Goal: Task Accomplishment & Management: Complete application form

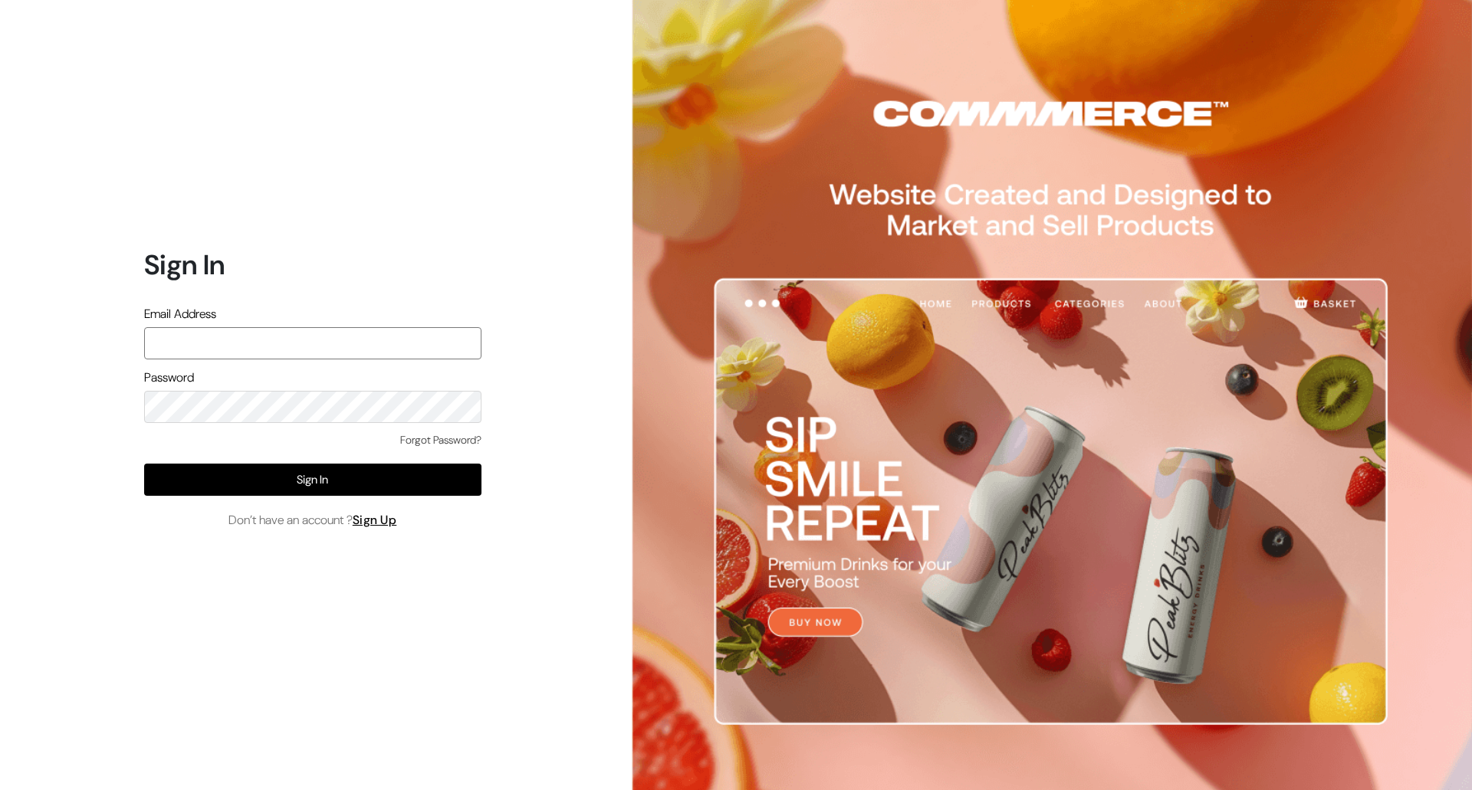
type input "[PERSON_NAME][EMAIL_ADDRESS][DOMAIN_NAME]"
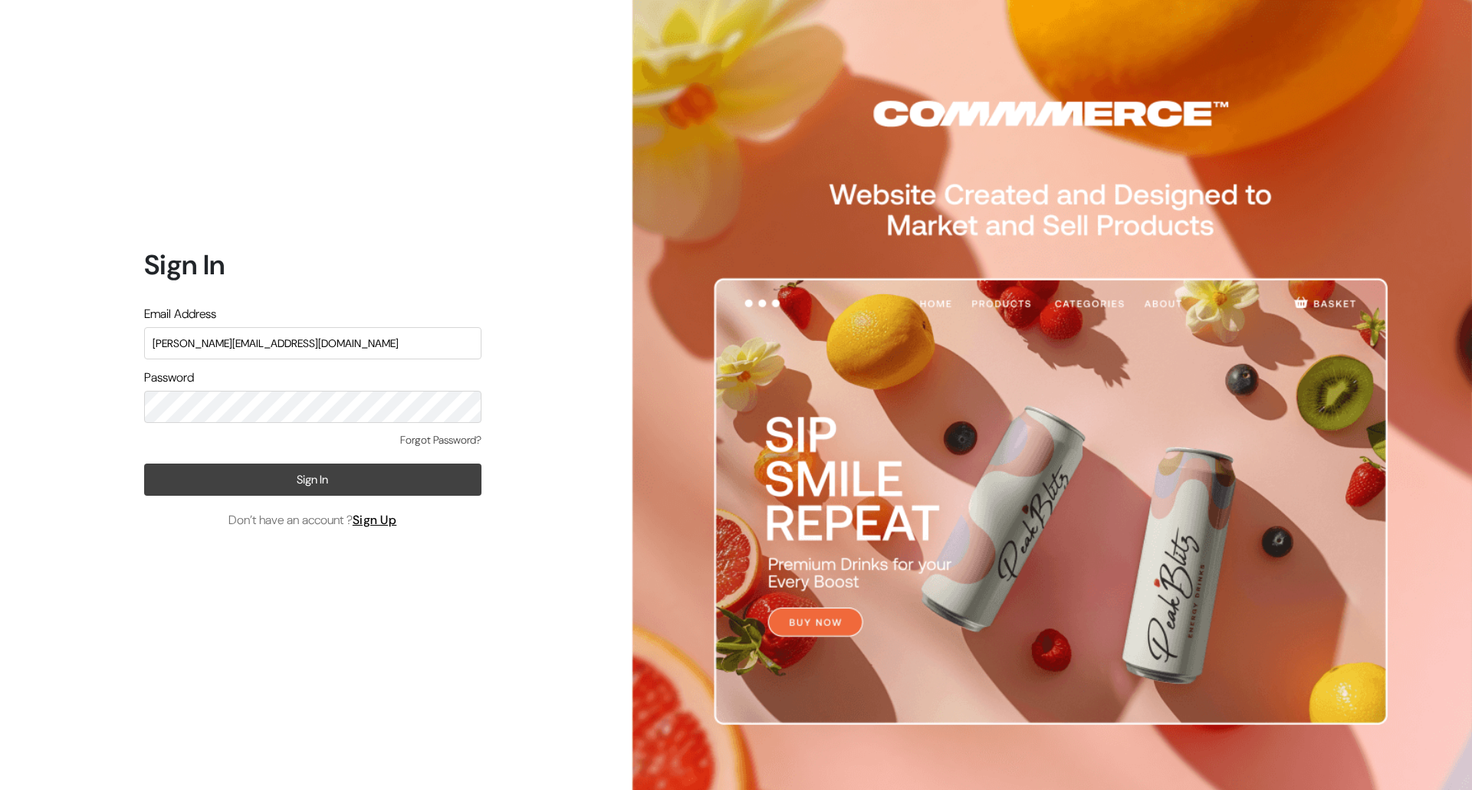
click at [305, 487] on button "Sign In" at bounding box center [312, 480] width 337 height 32
click at [444, 468] on button "Sign In" at bounding box center [312, 480] width 337 height 32
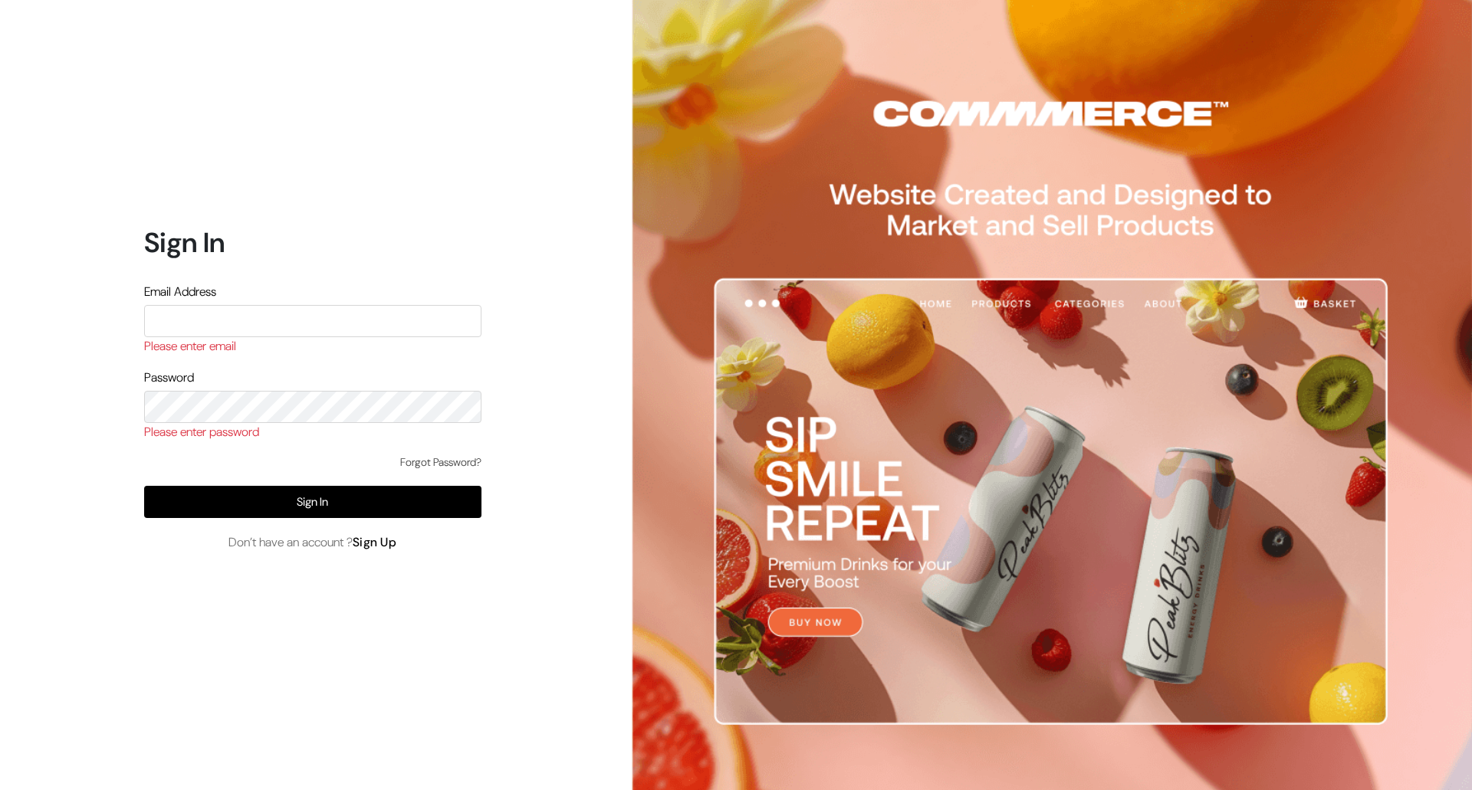
click at [385, 549] on link "Sign Up" at bounding box center [375, 542] width 44 height 16
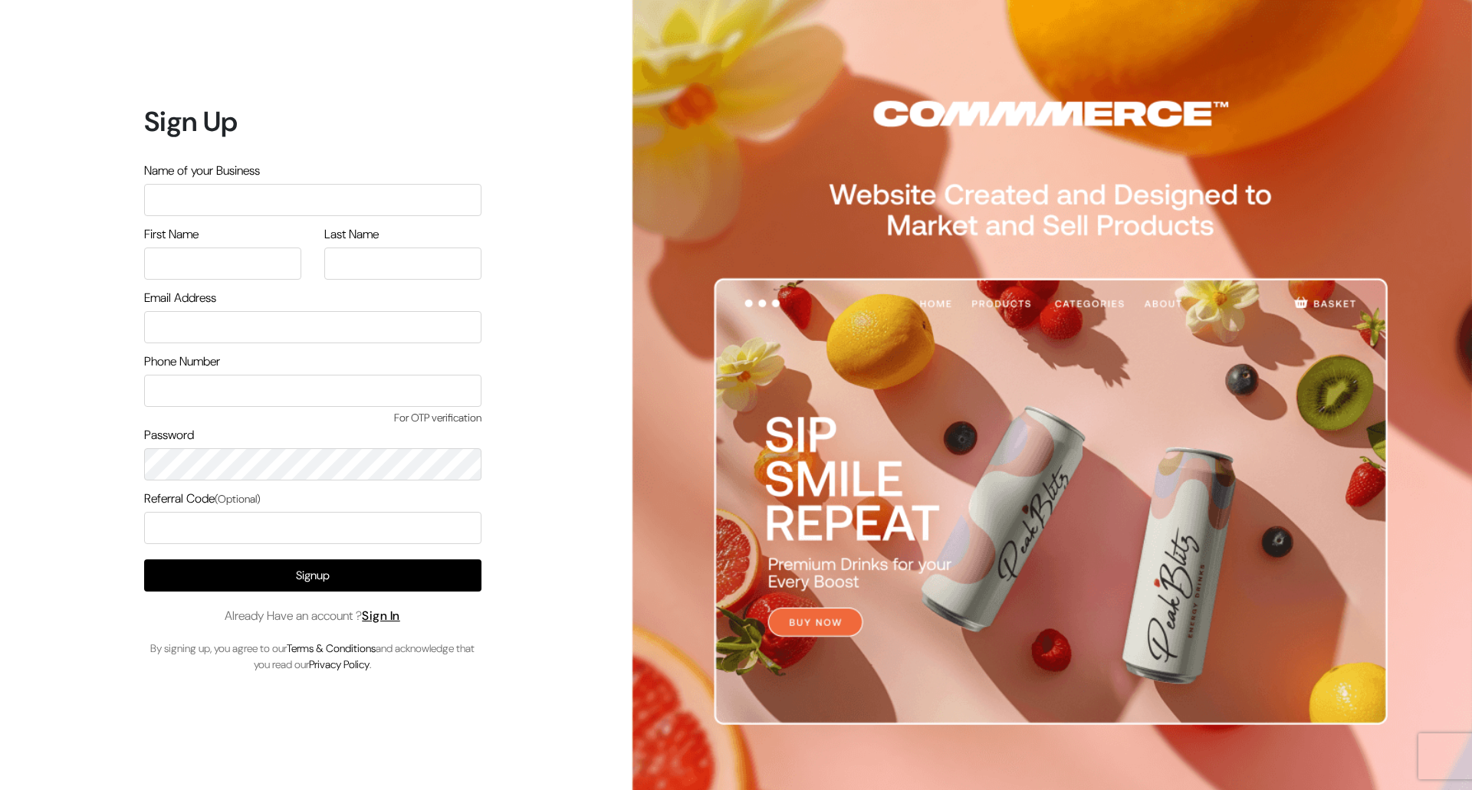
click at [297, 200] on input "text" at bounding box center [312, 200] width 337 height 32
click at [266, 266] on input "text" at bounding box center [222, 264] width 157 height 32
click at [247, 199] on input "Mayank Craft" at bounding box center [312, 200] width 337 height 32
drag, startPoint x: 215, startPoint y: 198, endPoint x: 136, endPoint y: 209, distance: 80.6
click at [136, 209] on div "Sign Up Name of your Business Mayank Craft First Name Last Name Email Address P…" at bounding box center [306, 395] width 613 height 790
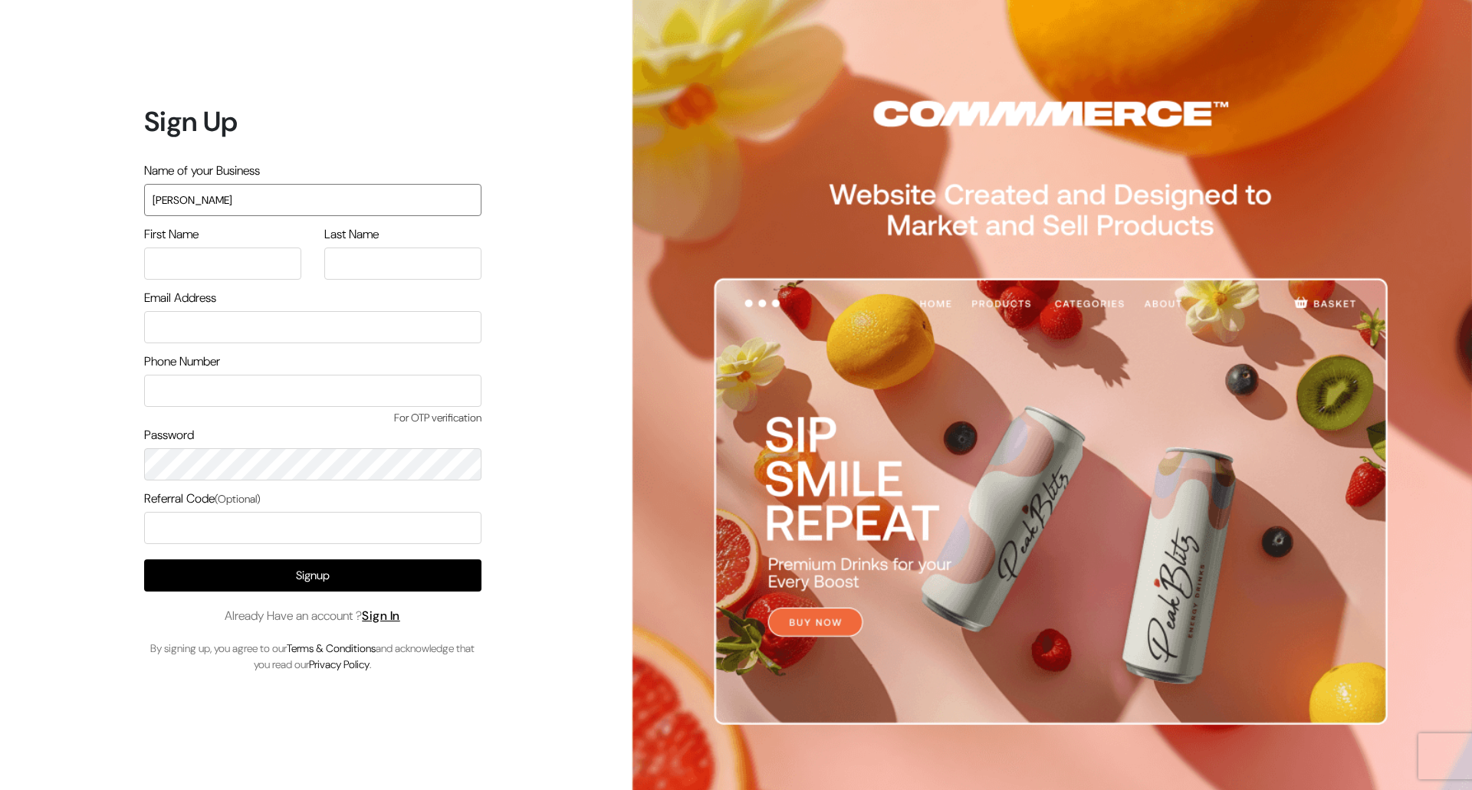
click at [198, 206] on input "Mayank Craft" at bounding box center [312, 200] width 337 height 32
type input "C"
type input "Craft V2"
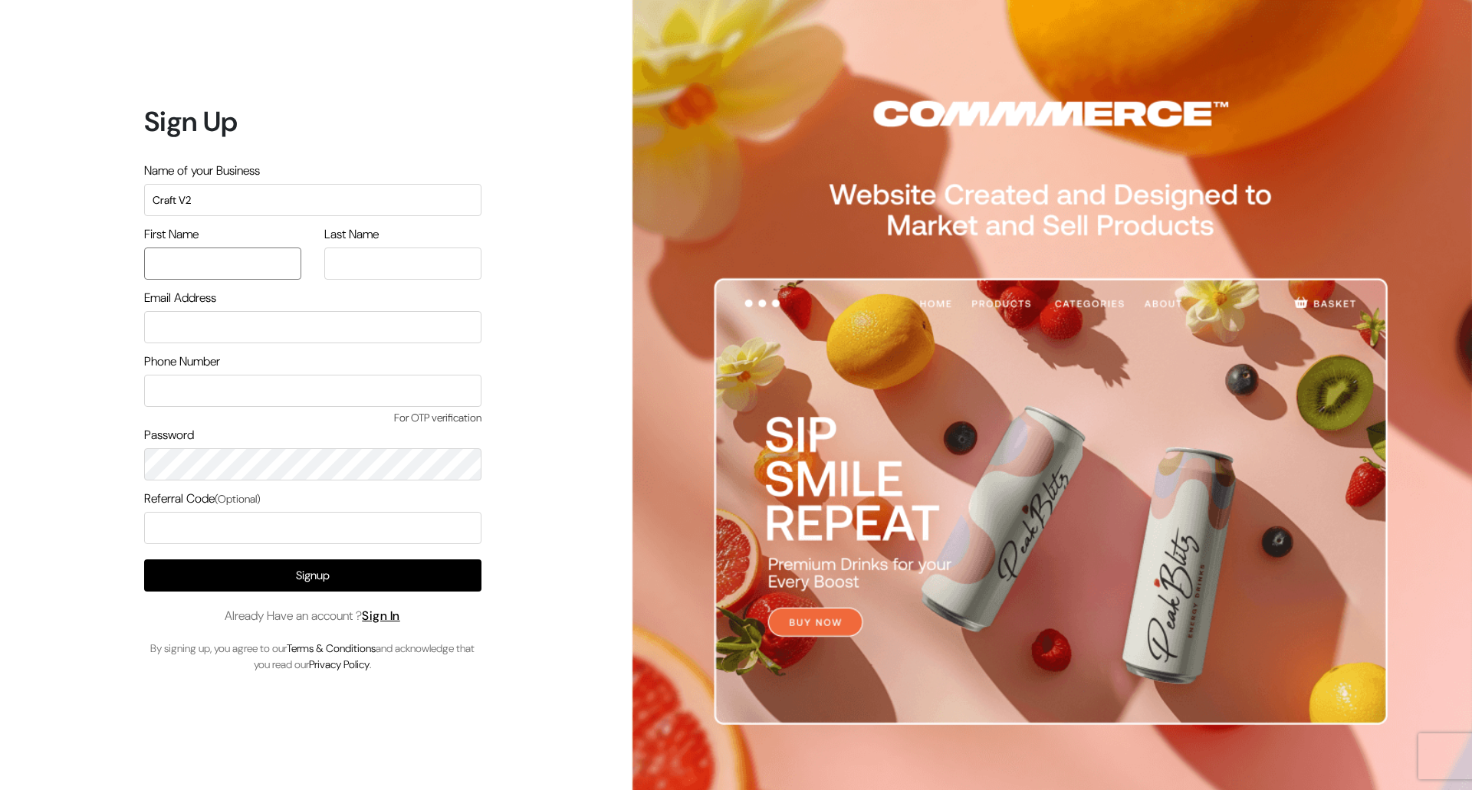
click at [209, 255] on input "text" at bounding box center [222, 264] width 157 height 32
type input "Mayank"
type input "Craft"
click at [238, 301] on div "Email Address" at bounding box center [312, 316] width 337 height 54
click at [222, 330] on input "email" at bounding box center [312, 327] width 337 height 32
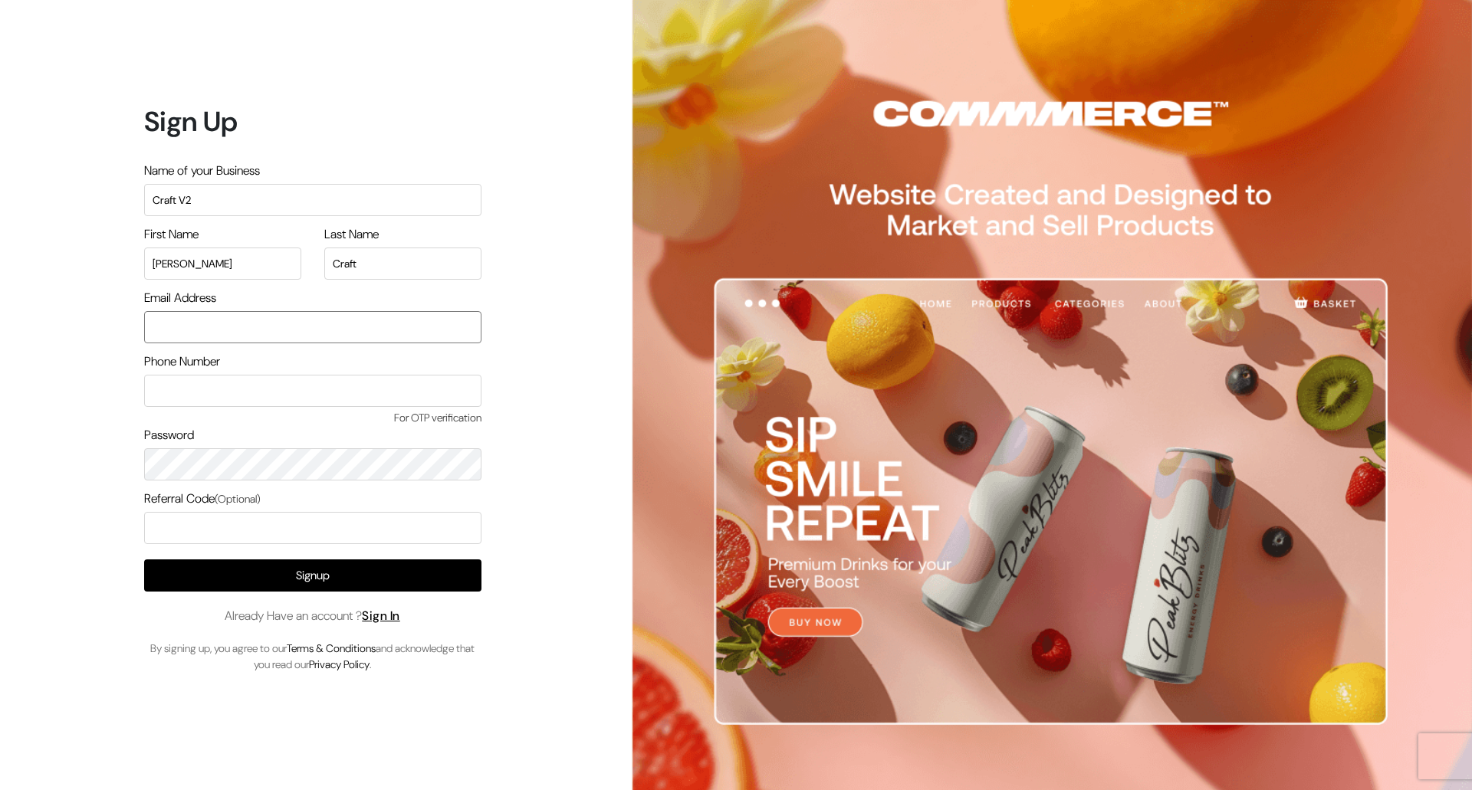
type input "mayank@commmerce.com"
click at [258, 394] on input "text" at bounding box center [312, 391] width 337 height 32
type input "7870181271"
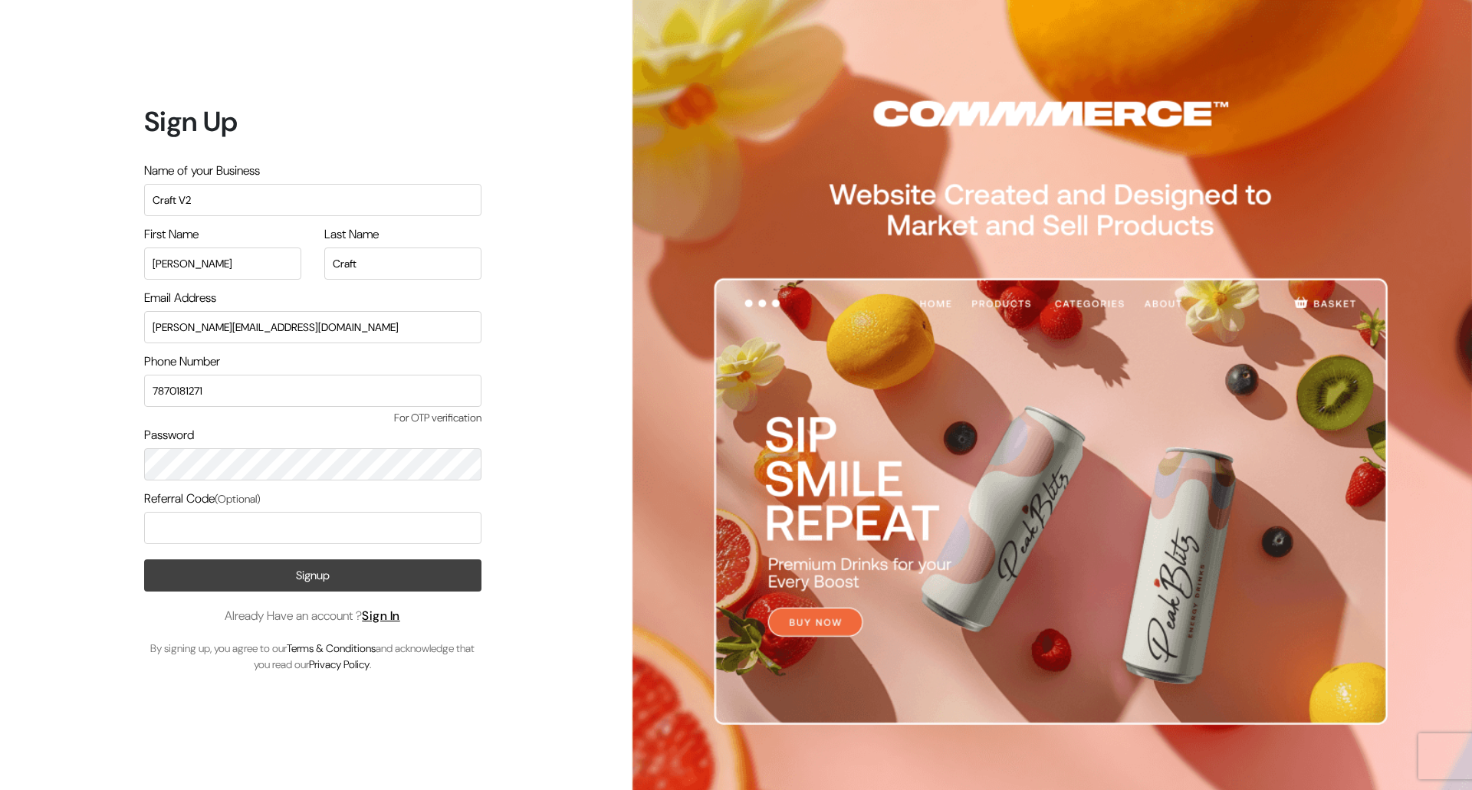
click at [297, 574] on button "Signup" at bounding box center [312, 576] width 337 height 32
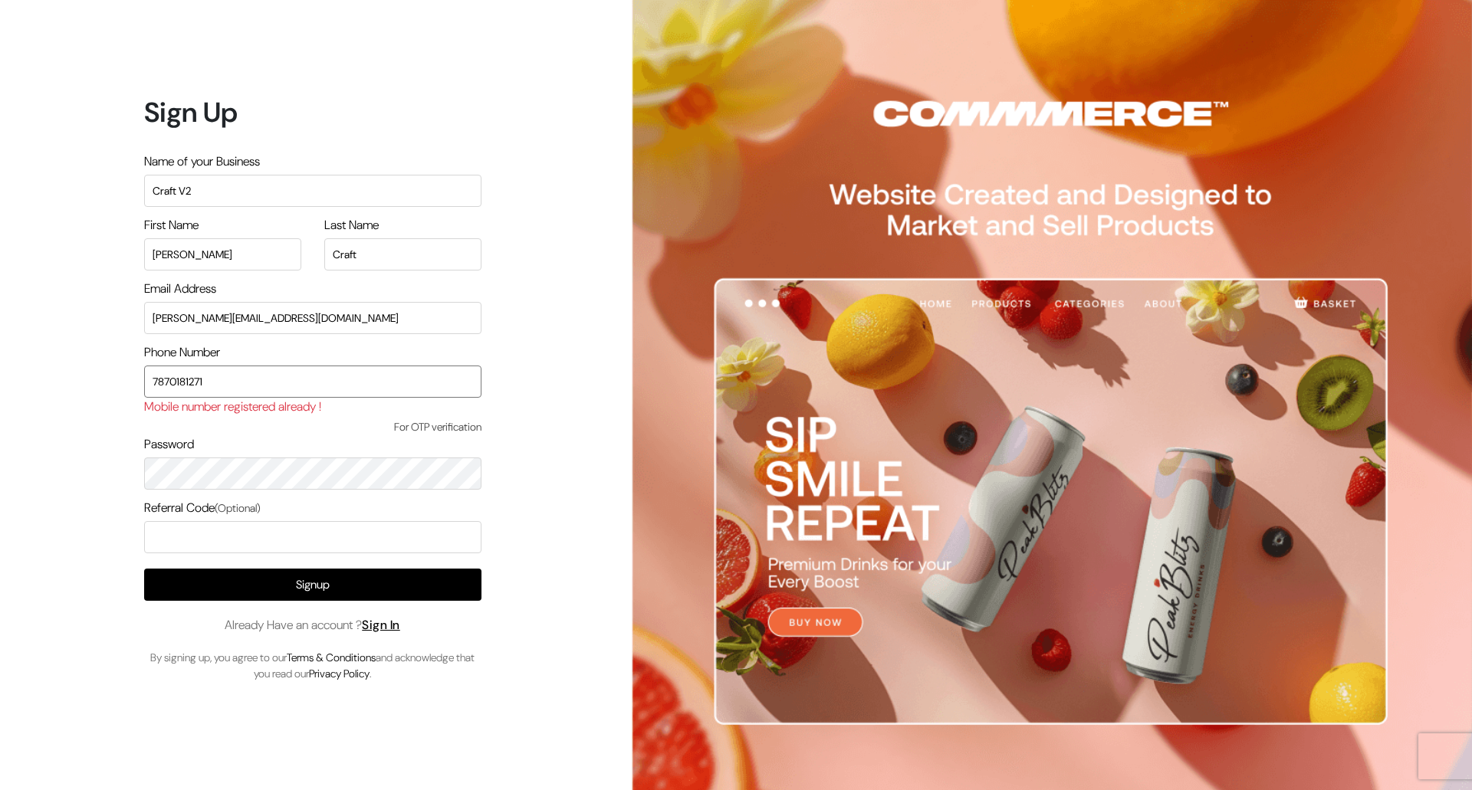
click at [185, 382] on input "7870181271" at bounding box center [312, 382] width 337 height 32
click at [338, 588] on button "Signup" at bounding box center [312, 585] width 337 height 32
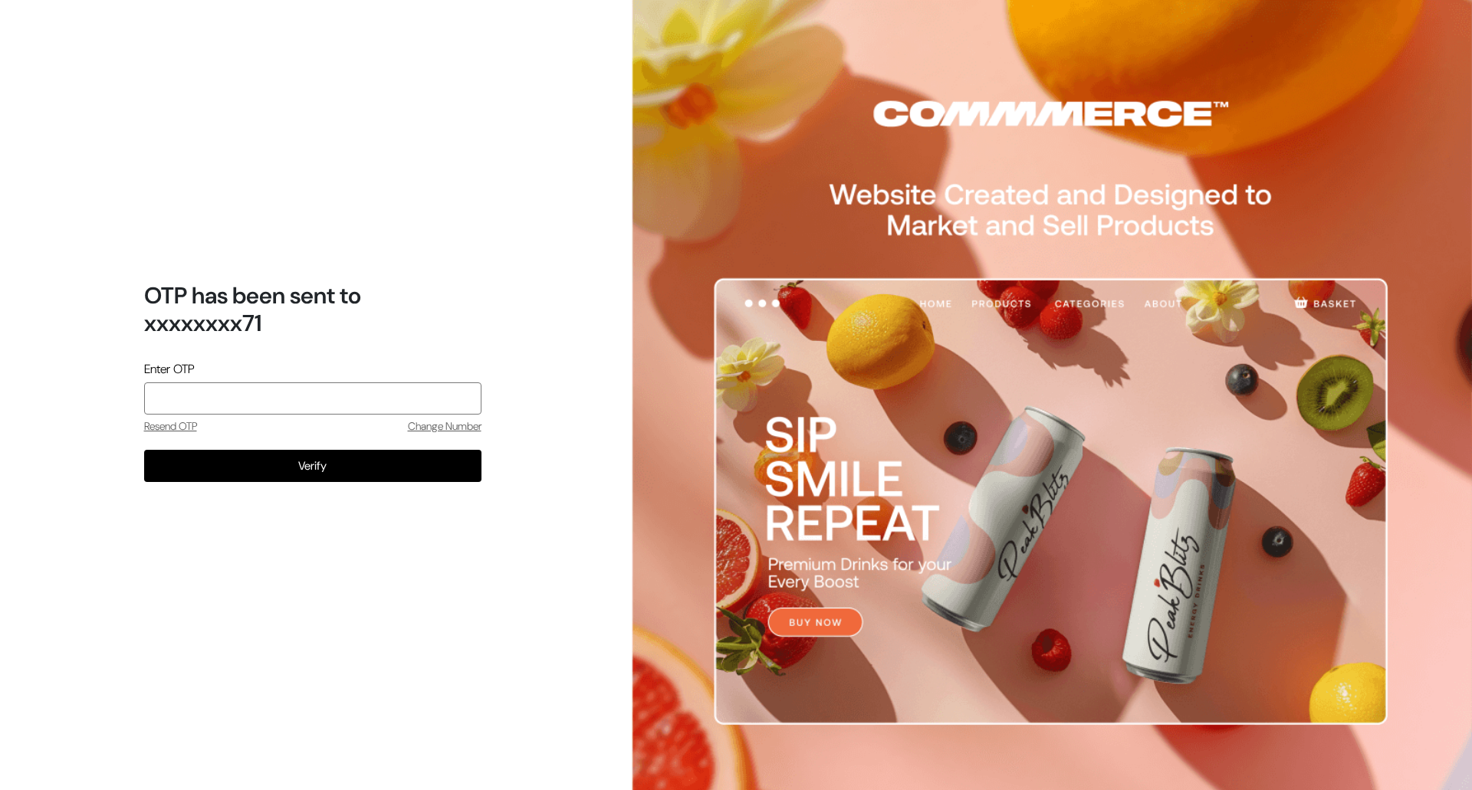
click at [192, 402] on input "tel" at bounding box center [312, 399] width 337 height 32
type input "4428"
click at [277, 468] on button "Verify" at bounding box center [312, 466] width 337 height 32
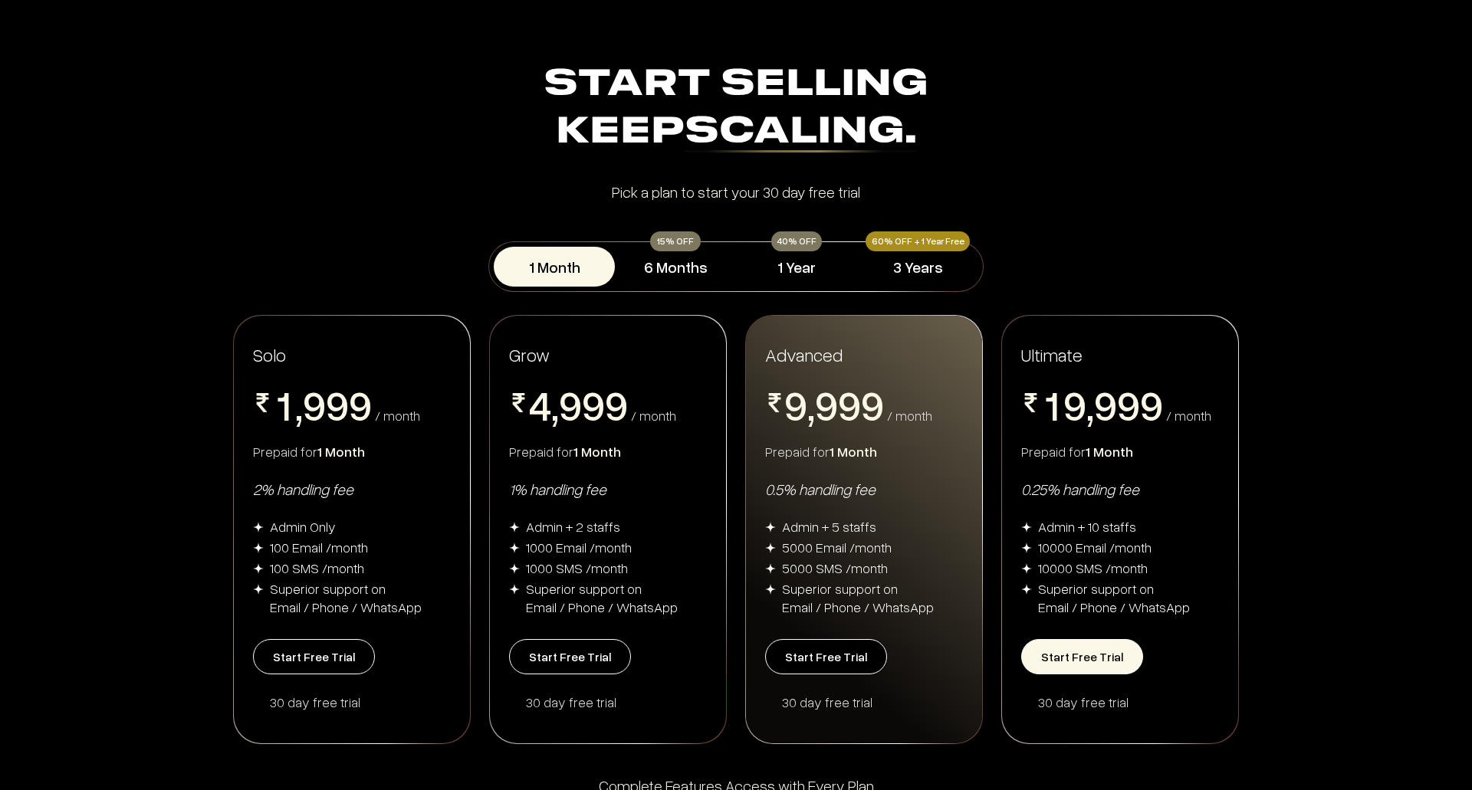
click at [1099, 655] on button "Start Free Trial" at bounding box center [1082, 656] width 122 height 35
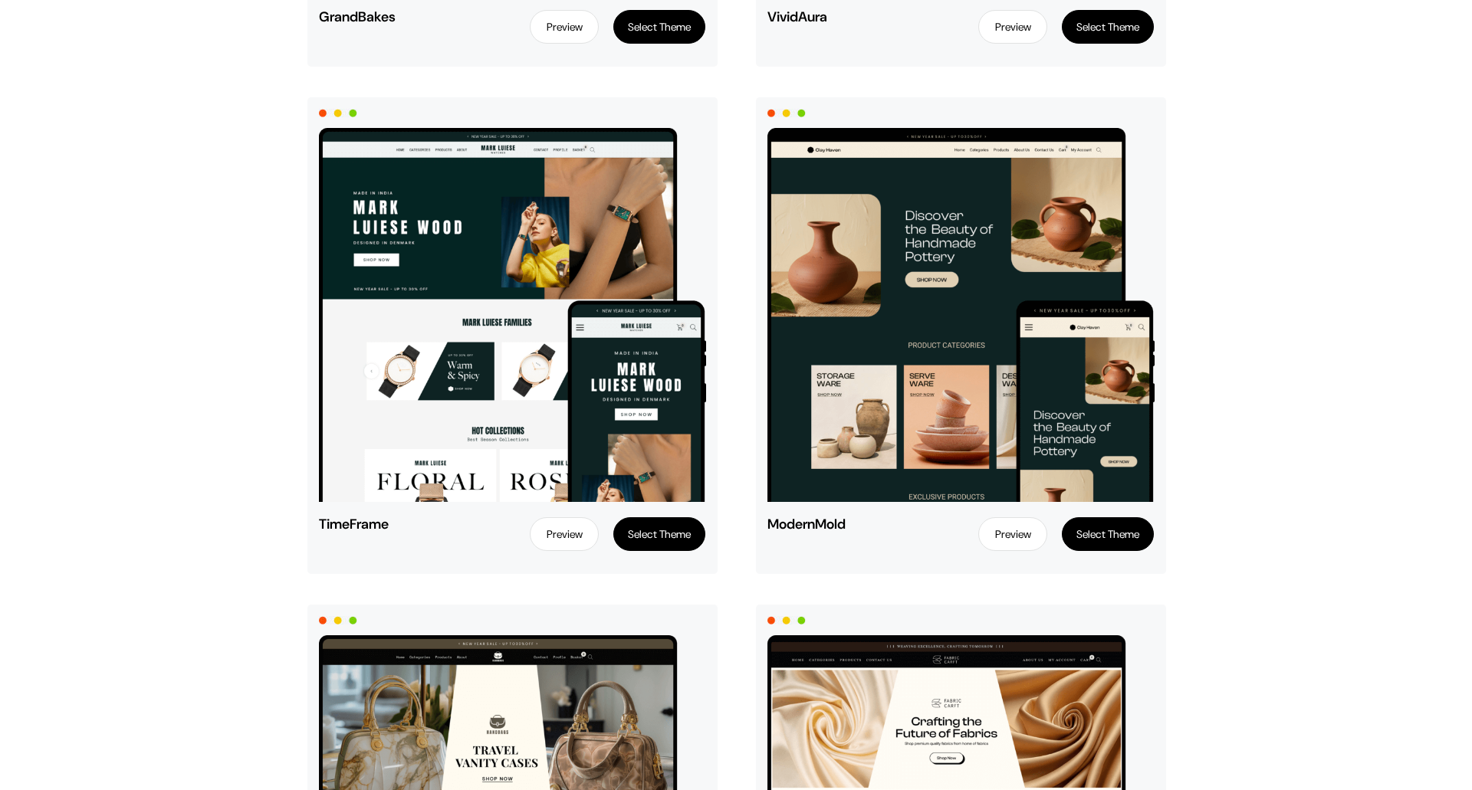
scroll to position [2634, 0]
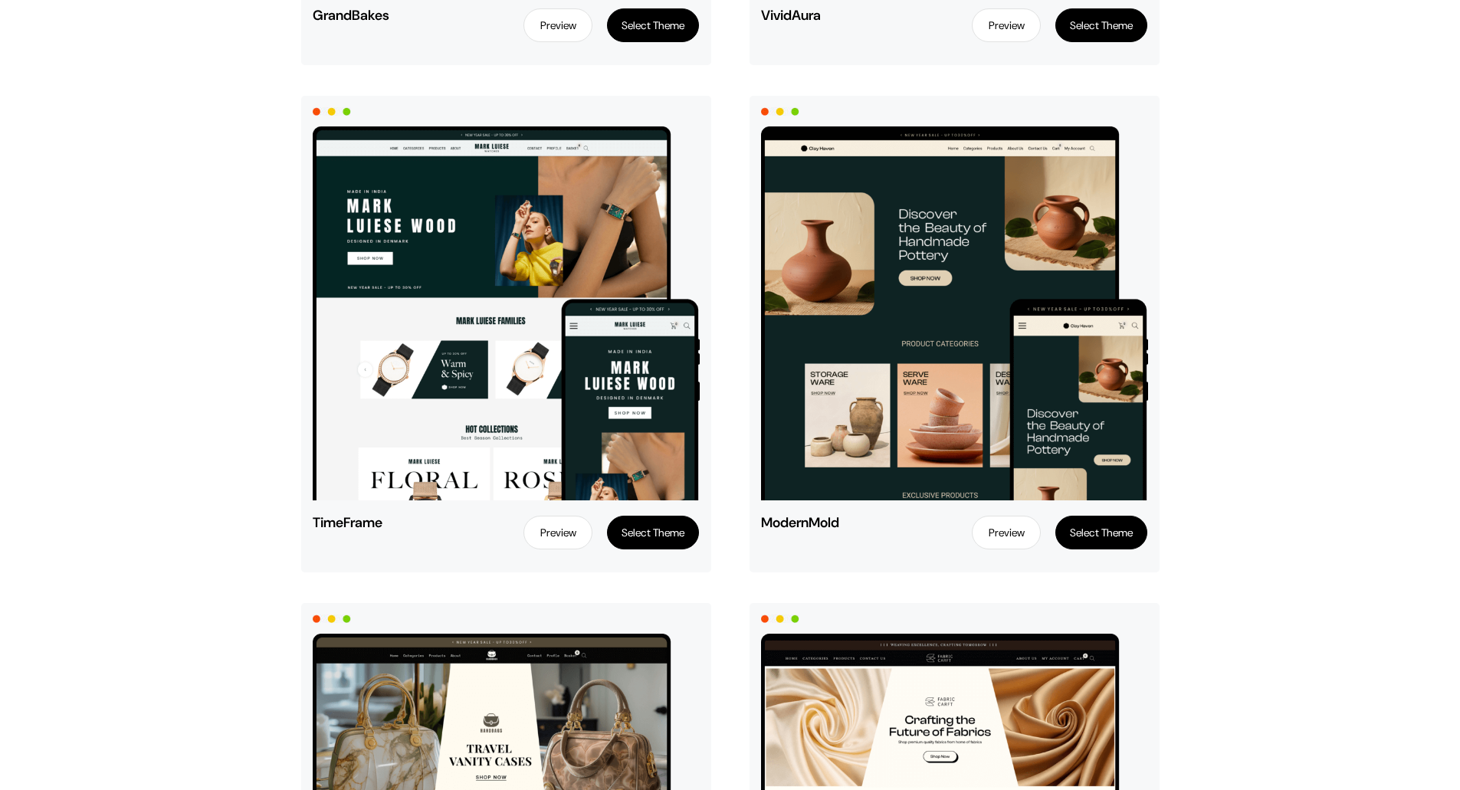
click at [654, 531] on button "Select Theme" at bounding box center [653, 533] width 92 height 34
